Goal: Browse casually

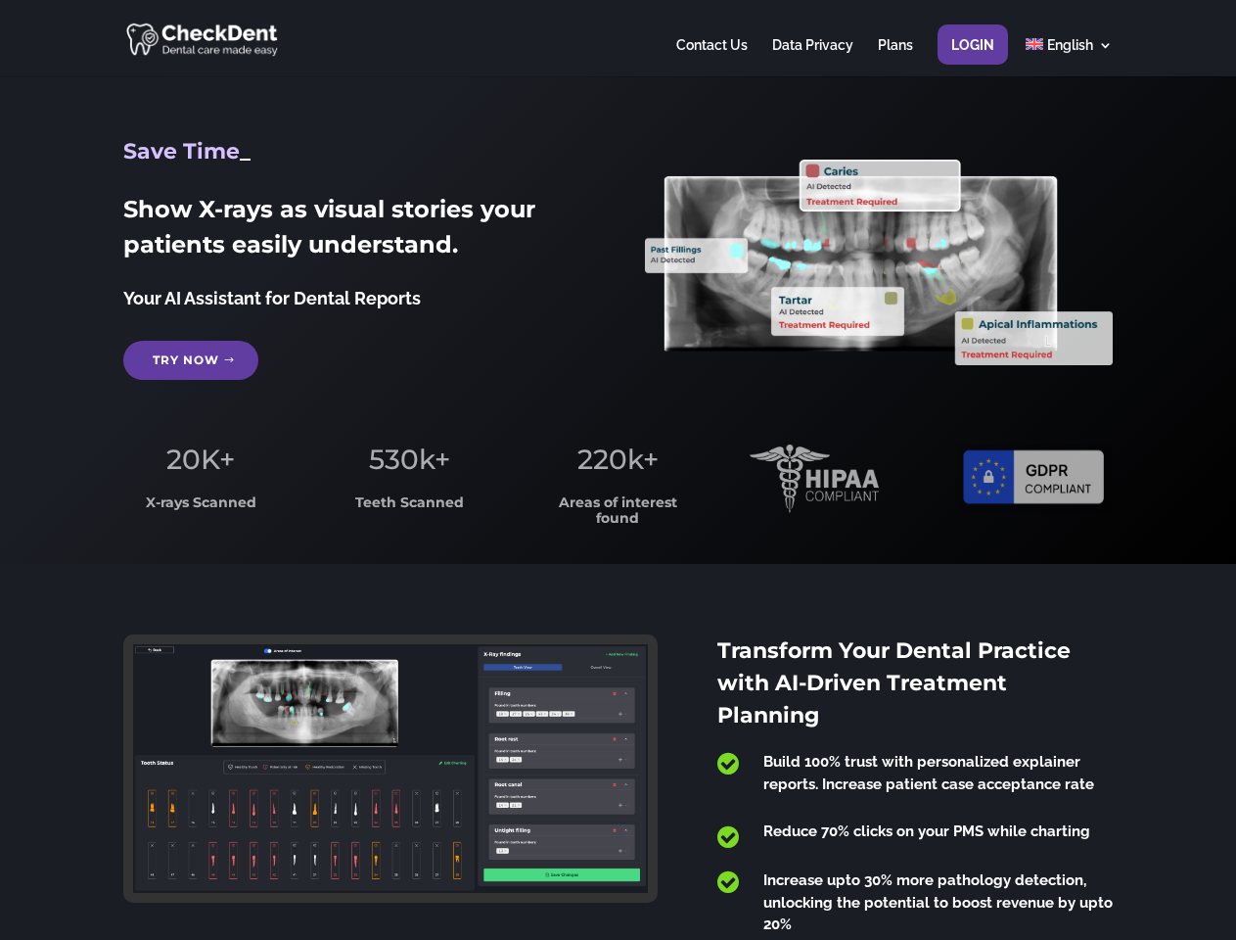
click at [618, 470] on span "220k+" at bounding box center [618, 458] width 81 height 33
click at [618, 38] on div at bounding box center [617, 38] width 989 height 76
click at [618, 470] on span "220k+" at bounding box center [618, 458] width 81 height 33
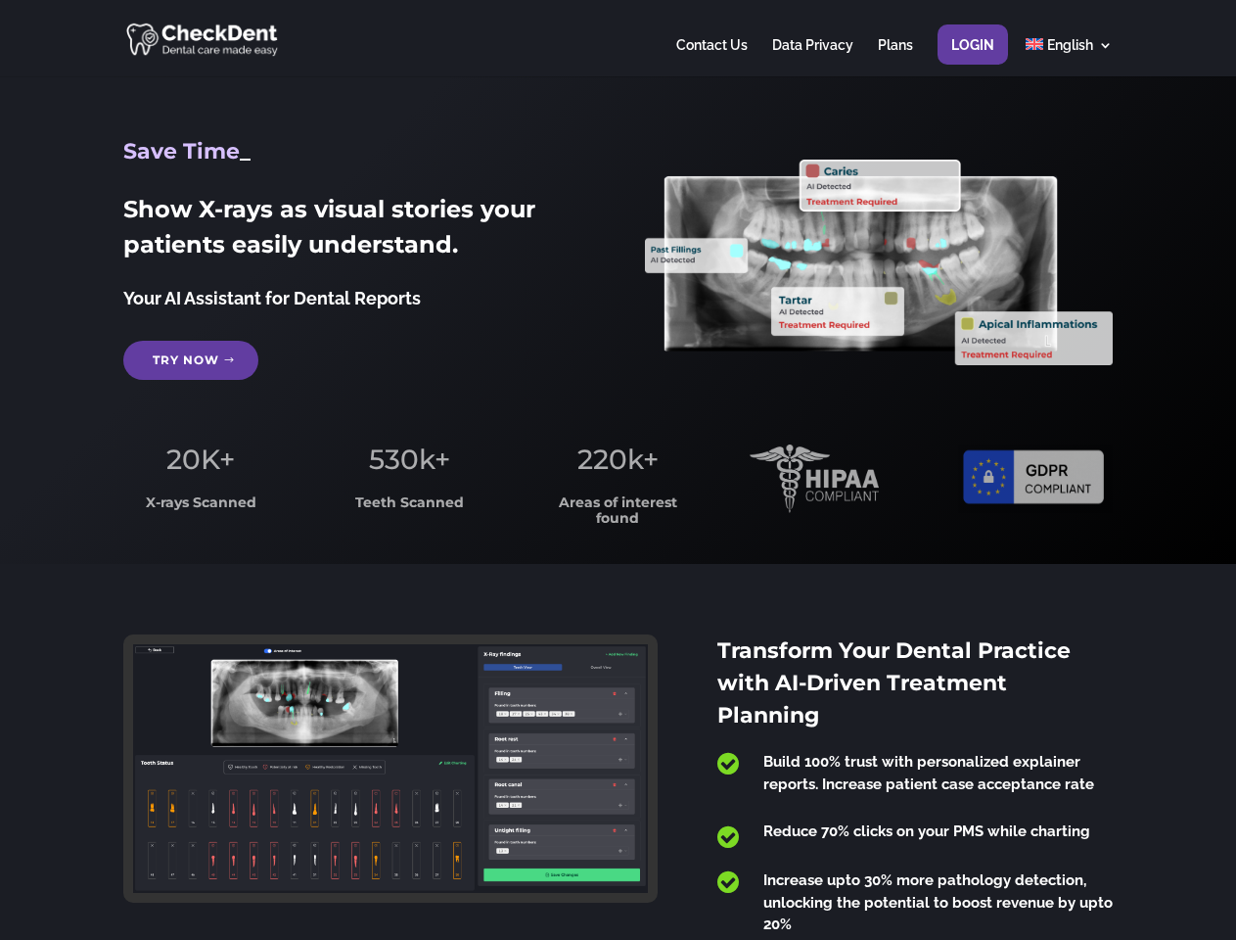
click at [618, 38] on div at bounding box center [617, 38] width 989 height 76
